Goal: Task Accomplishment & Management: Use online tool/utility

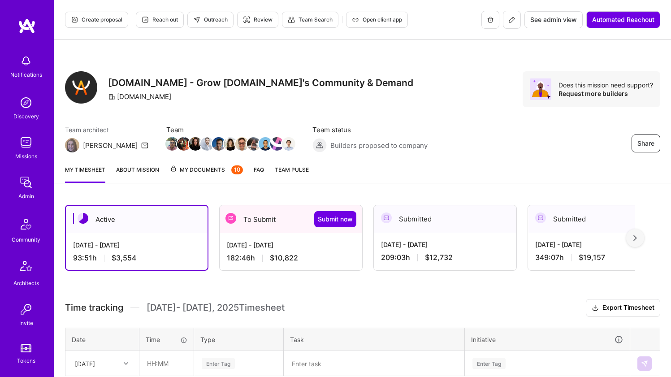
click at [182, 242] on div "[DATE] - [DATE]" at bounding box center [136, 244] width 127 height 9
click at [264, 247] on div "[DATE] - [DATE]" at bounding box center [291, 244] width 128 height 9
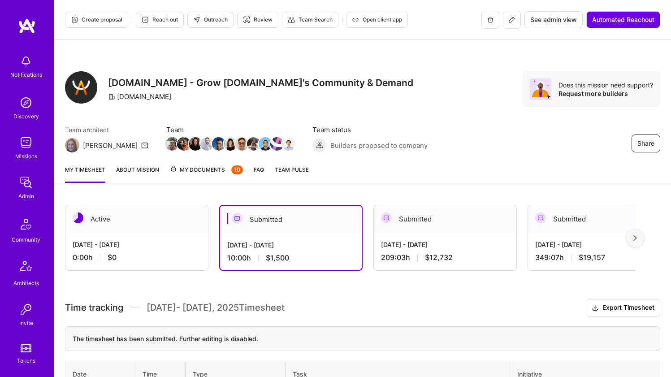
click at [183, 257] on div "0:00 h $0" at bounding box center [137, 257] width 128 height 9
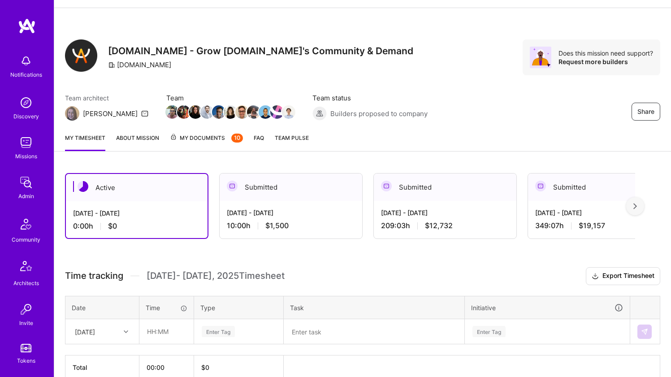
scroll to position [60, 0]
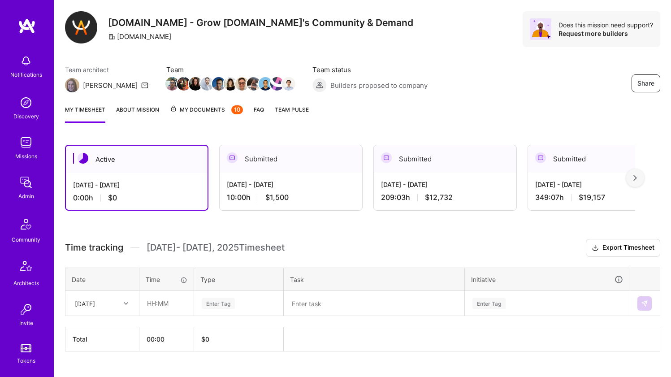
click at [105, 301] on div "[DATE]" at bounding box center [95, 303] width 50 height 15
click at [106, 343] on div "[DATE]" at bounding box center [102, 345] width 73 height 17
click at [159, 302] on input "text" at bounding box center [166, 303] width 53 height 24
type input "02:00"
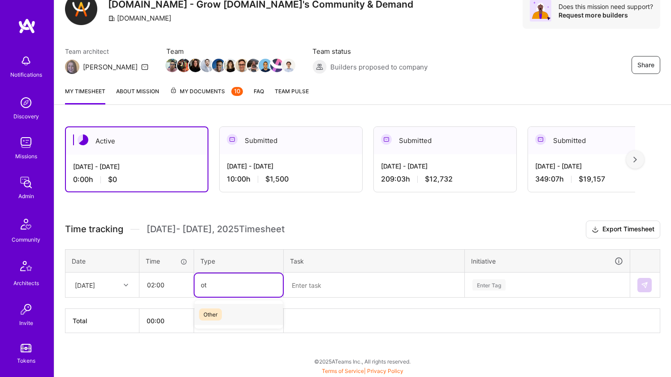
type input "oth"
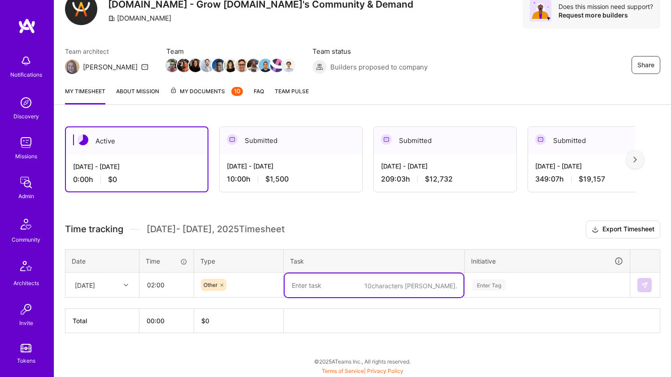
paste textarea "Scrub Scrub Scrub"
type textarea "Scrub Scrub Scrub"
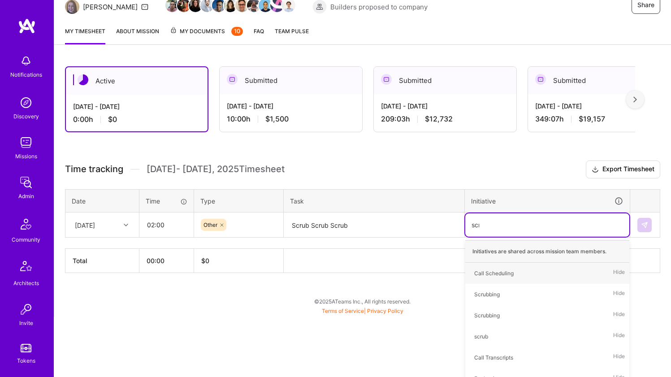
type input "scrub"
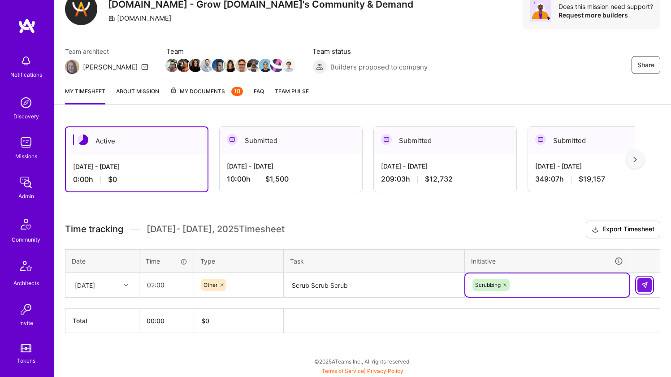
click at [647, 285] on img at bounding box center [644, 285] width 7 height 7
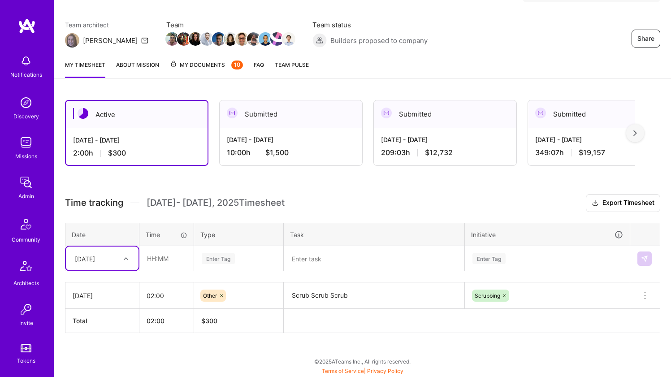
scroll to position [105, 0]
click at [109, 253] on div "[DATE]" at bounding box center [95, 258] width 50 height 15
click at [101, 302] on div "[DATE]" at bounding box center [102, 300] width 73 height 17
click at [164, 256] on input "text" at bounding box center [166, 259] width 53 height 24
type input "00:30"
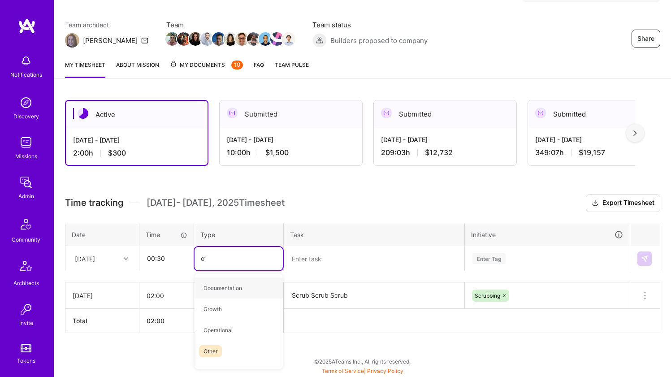
type input "oth"
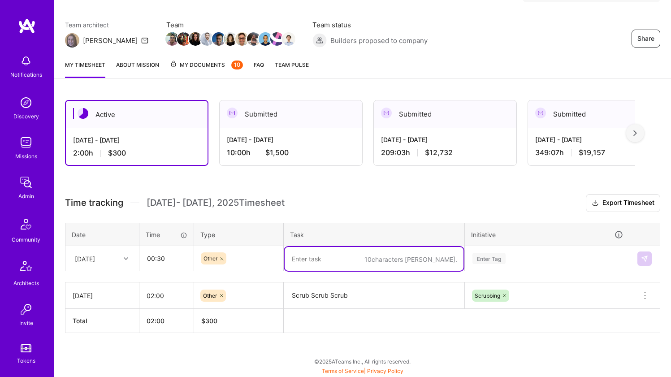
paste textarea "Scrub Scrub Scrub"
type textarea "Scrub Scrub Scrub"
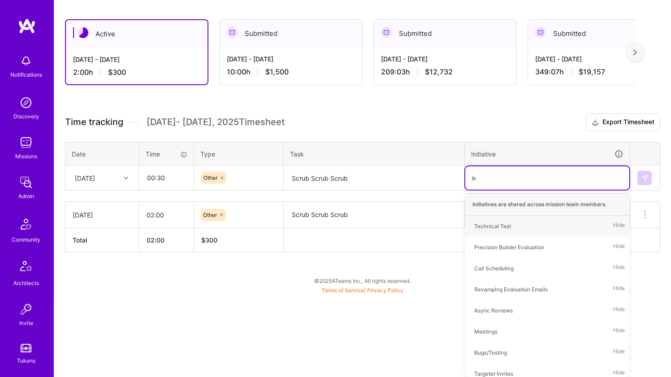
type input "scru"
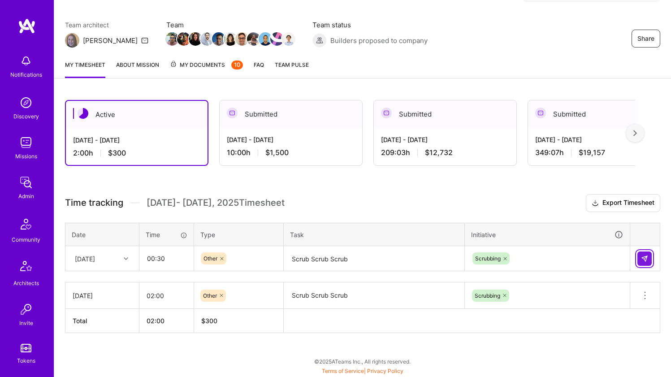
click at [642, 259] on img at bounding box center [644, 258] width 7 height 7
